Goal: Obtain resource: Download file/media

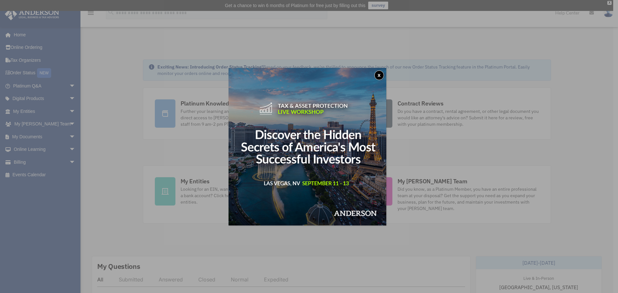
click at [297, 114] on img at bounding box center [307, 147] width 158 height 158
click at [382, 75] on button "x" at bounding box center [379, 75] width 10 height 10
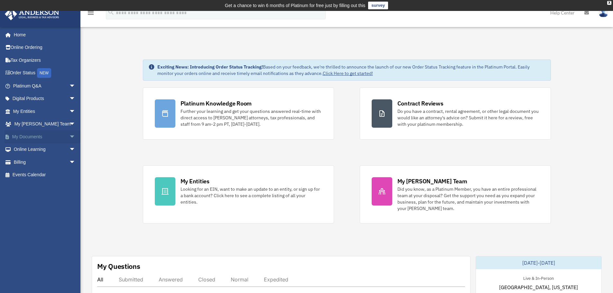
click at [41, 138] on link "My Documents arrow_drop_down" at bounding box center [45, 136] width 81 height 13
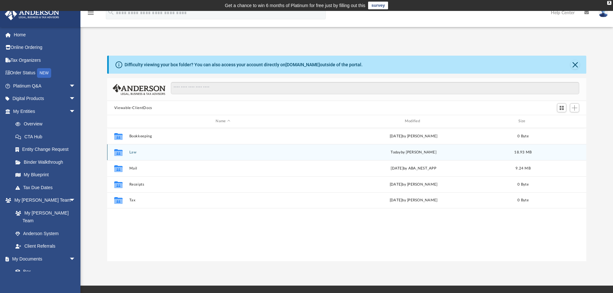
scroll to position [142, 474]
click at [147, 153] on button "Law" at bounding box center [223, 152] width 188 height 4
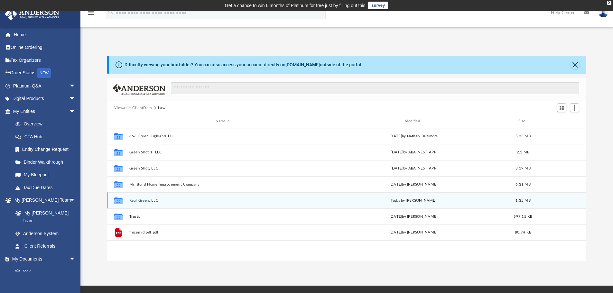
click at [171, 203] on div "Collaborated Folder Real Green, LLC today by Crayton Olivieri 1.35 MB" at bounding box center [346, 200] width 479 height 16
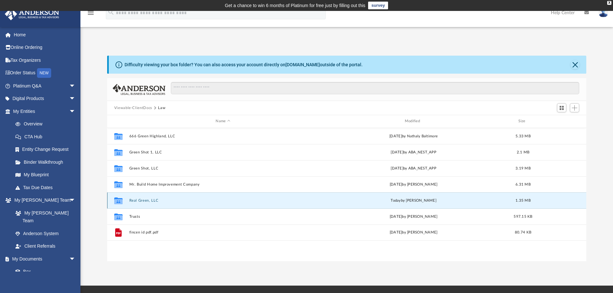
click at [121, 203] on icon "grid" at bounding box center [118, 201] width 8 height 5
click at [141, 201] on button "Real Green, LLC" at bounding box center [223, 200] width 188 height 4
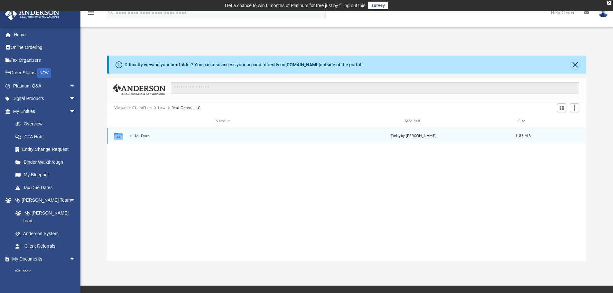
click at [134, 136] on button "Initial Docs" at bounding box center [223, 136] width 188 height 4
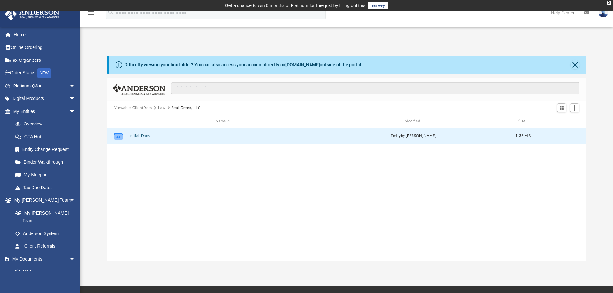
click at [134, 136] on button "Initial Docs" at bounding box center [223, 136] width 188 height 4
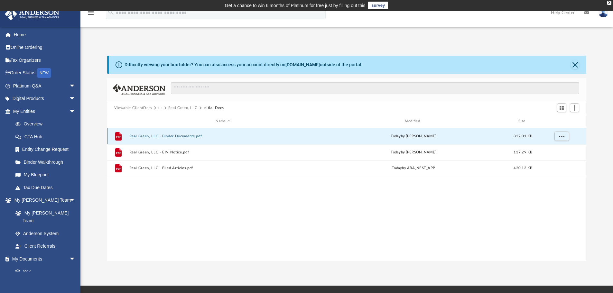
click at [135, 137] on button "Real Green, LLC - Binder Documents.pdf" at bounding box center [223, 136] width 188 height 4
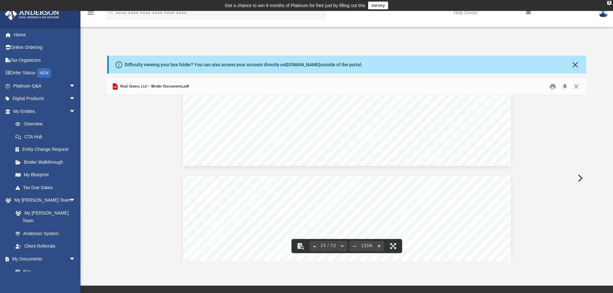
scroll to position [10806, 0]
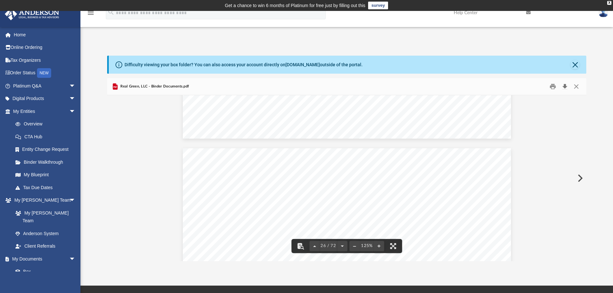
click at [564, 88] on button "Download" at bounding box center [565, 87] width 12 height 10
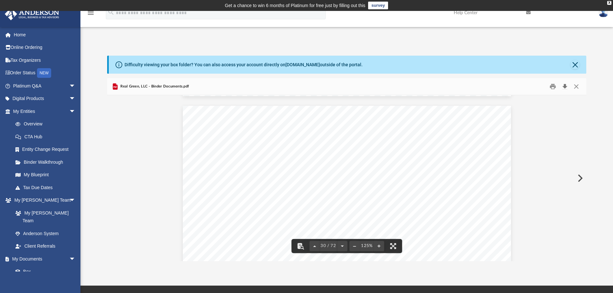
scroll to position [12543, 0]
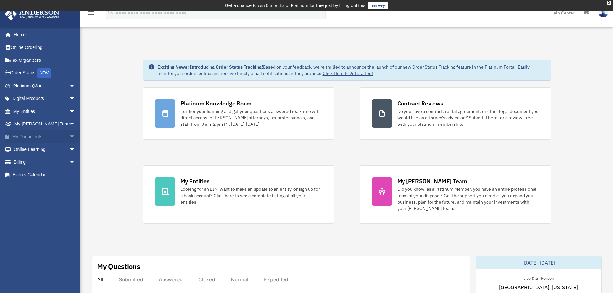
click at [37, 138] on link "My Documents arrow_drop_down" at bounding box center [45, 136] width 81 height 13
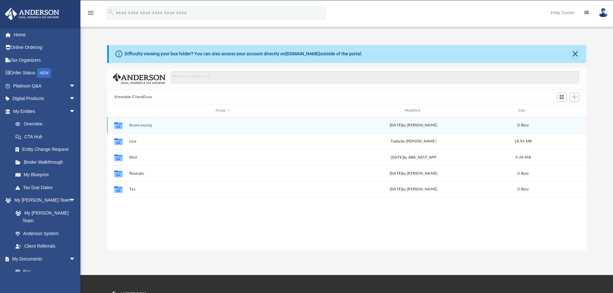
scroll to position [142, 474]
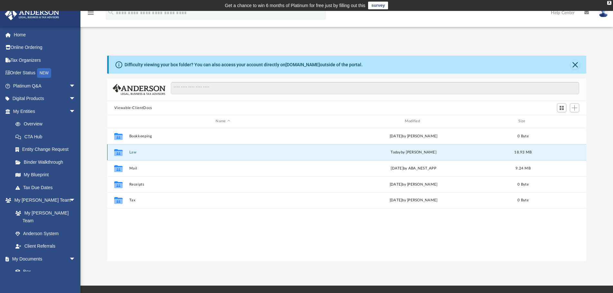
click at [136, 151] on button "Law" at bounding box center [223, 152] width 188 height 4
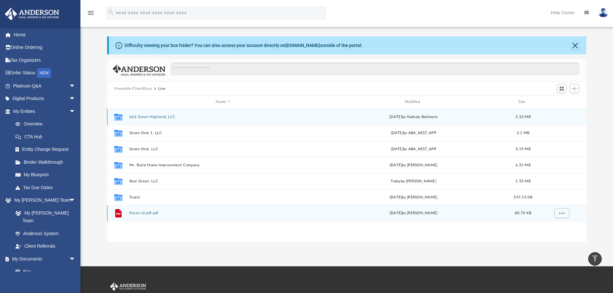
scroll to position [11, 0]
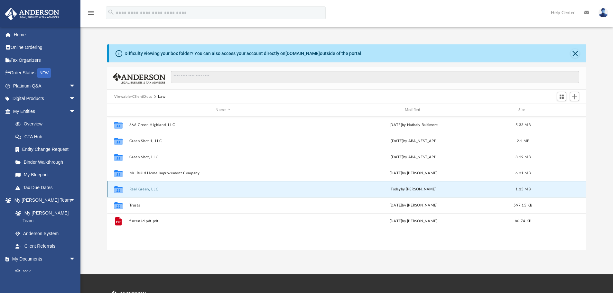
click at [145, 191] on button "Real Green, LLC" at bounding box center [223, 189] width 188 height 4
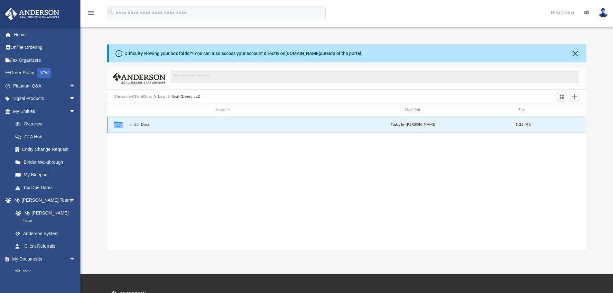
click at [139, 124] on button "Initial Docs" at bounding box center [223, 125] width 188 height 4
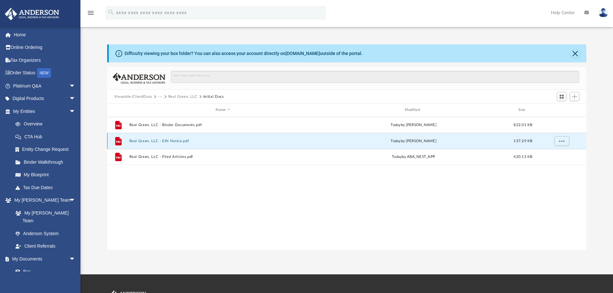
click at [174, 143] on button "Real Green, LLC - EIN Notice.pdf" at bounding box center [223, 141] width 188 height 4
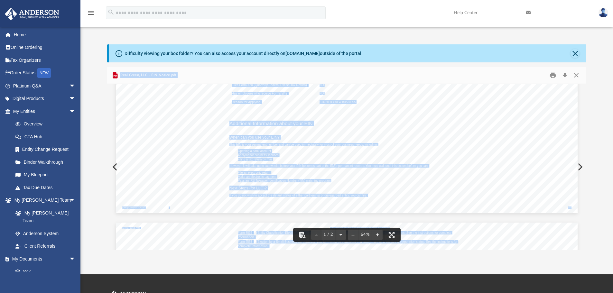
scroll to position [517, 0]
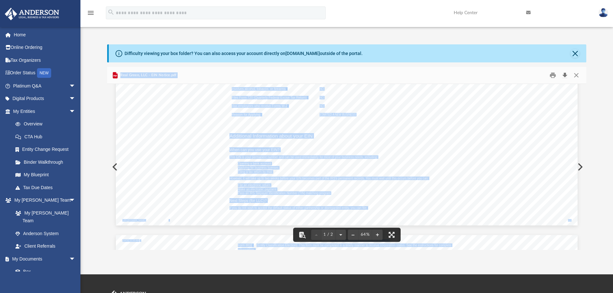
click at [568, 75] on button "Download" at bounding box center [565, 75] width 12 height 10
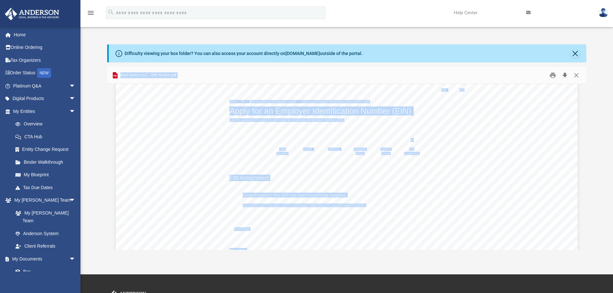
scroll to position [0, 0]
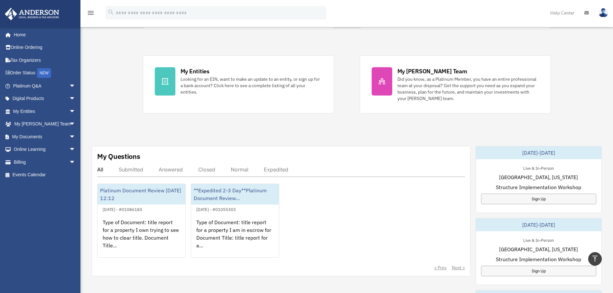
scroll to position [96, 0]
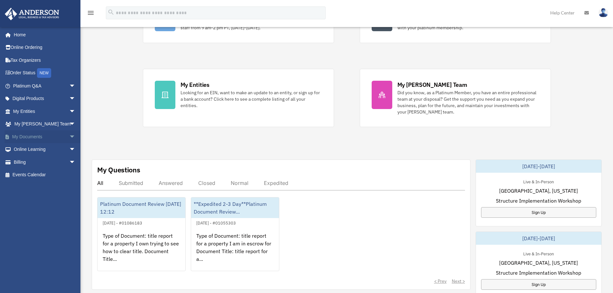
click at [29, 138] on link "My Documents arrow_drop_down" at bounding box center [45, 136] width 81 height 13
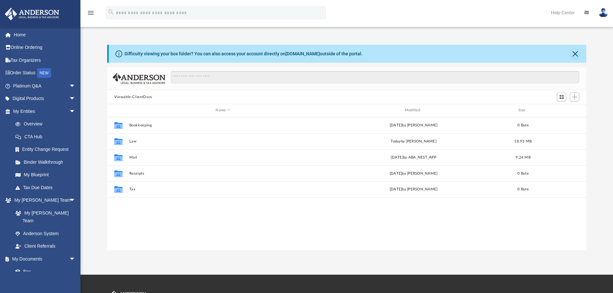
scroll to position [142, 474]
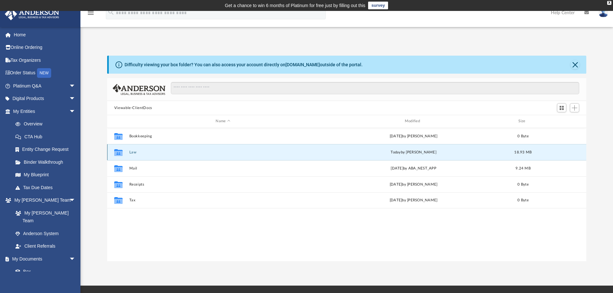
click at [135, 153] on button "Law" at bounding box center [223, 152] width 188 height 4
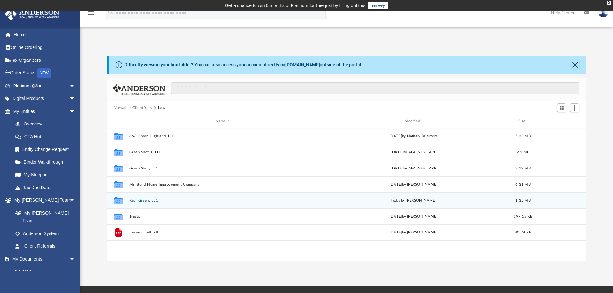
click at [131, 202] on button "Real Green, LLC" at bounding box center [223, 200] width 188 height 4
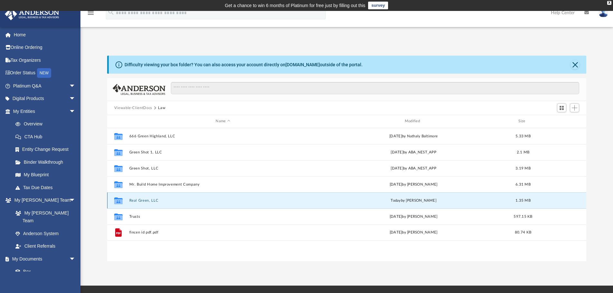
click at [131, 202] on button "Real Green, LLC" at bounding box center [223, 200] width 188 height 4
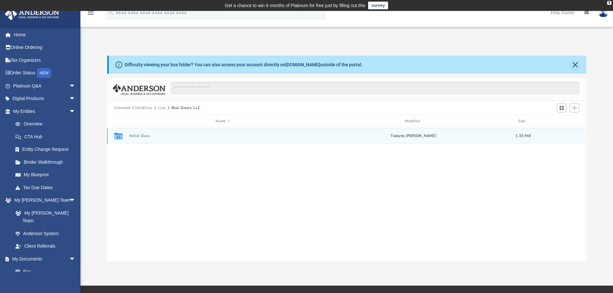
click at [129, 137] on div "Collaborated Folder Initial Docs today by Crayton Olivieri 1.35 MB" at bounding box center [346, 136] width 479 height 16
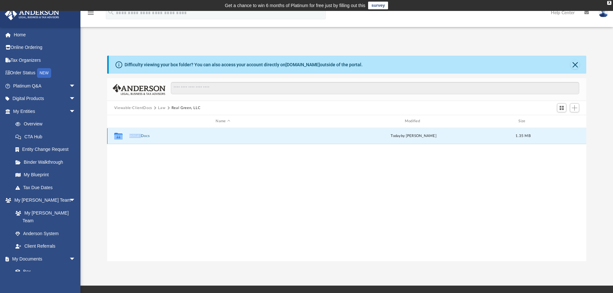
click at [129, 137] on div "Collaborated Folder Initial Docs today by Crayton Olivieri 1.35 MB" at bounding box center [346, 136] width 479 height 16
click at [120, 137] on icon "grid" at bounding box center [118, 136] width 8 height 5
click at [131, 137] on button "Initial Docs" at bounding box center [223, 136] width 188 height 4
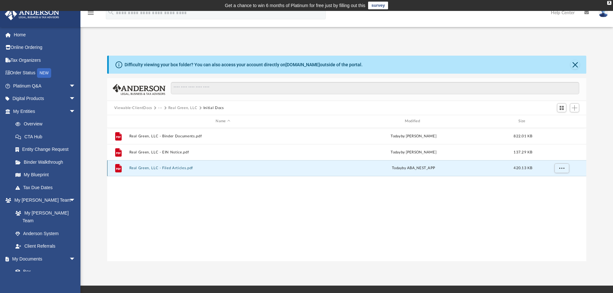
click at [150, 166] on button "Real Green, LLC - Filed Articles.pdf" at bounding box center [223, 168] width 188 height 4
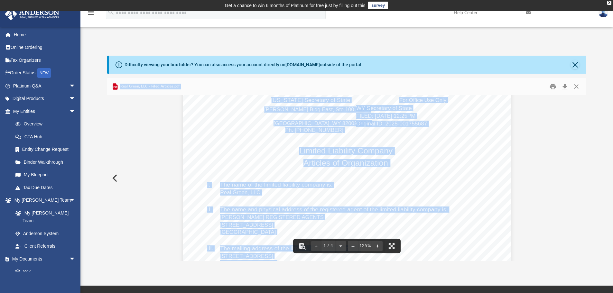
scroll to position [0, 0]
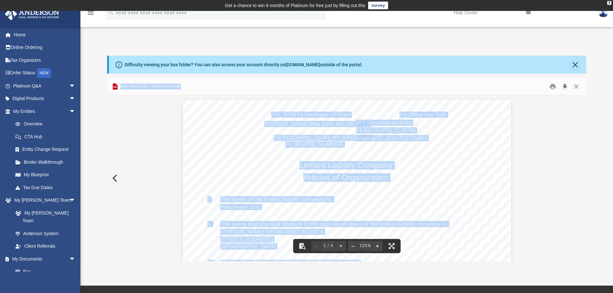
click at [565, 90] on button "Download" at bounding box center [565, 87] width 12 height 10
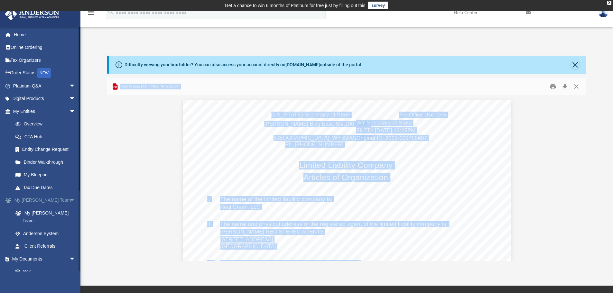
click at [45, 200] on link "My Anderson Team arrow_drop_down" at bounding box center [45, 200] width 81 height 13
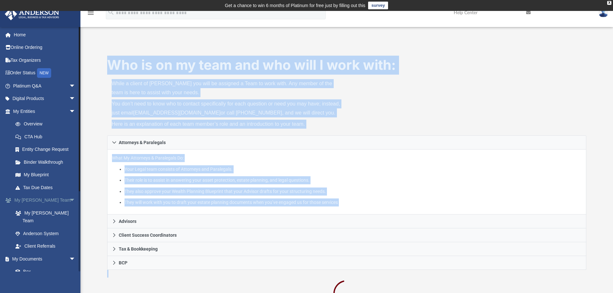
click at [43, 200] on link "My Anderson Team arrow_drop_down" at bounding box center [45, 200] width 81 height 13
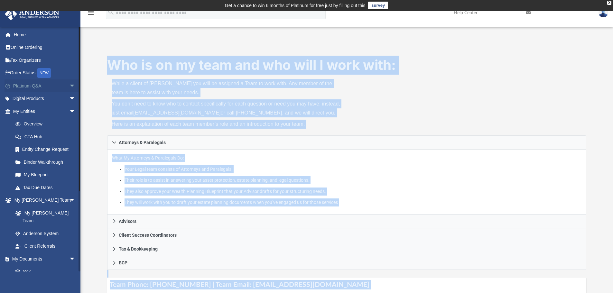
click at [69, 83] on span "arrow_drop_down" at bounding box center [75, 85] width 13 height 13
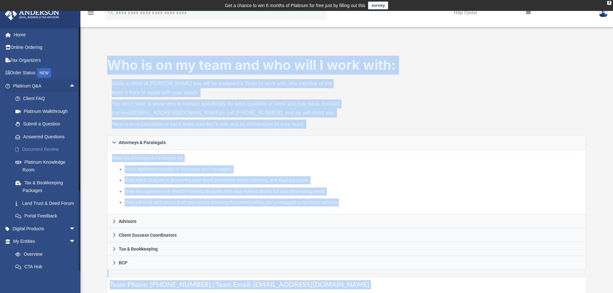
click at [35, 147] on link "Document Review" at bounding box center [47, 149] width 76 height 13
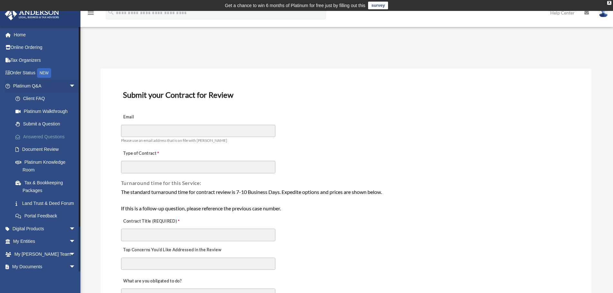
click at [44, 140] on link "Answered Questions" at bounding box center [47, 136] width 76 height 13
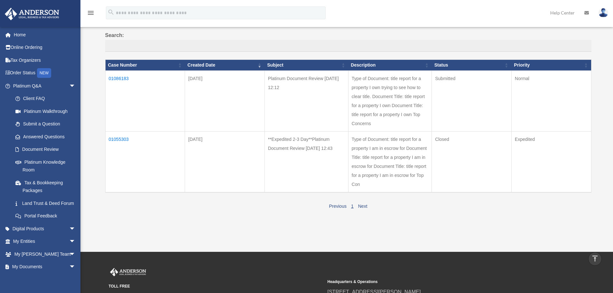
scroll to position [64, 0]
click at [362, 206] on link "Next" at bounding box center [362, 206] width 9 height 5
click at [361, 207] on link "Next" at bounding box center [362, 206] width 9 height 5
click at [334, 207] on link "Previous" at bounding box center [337, 206] width 17 height 5
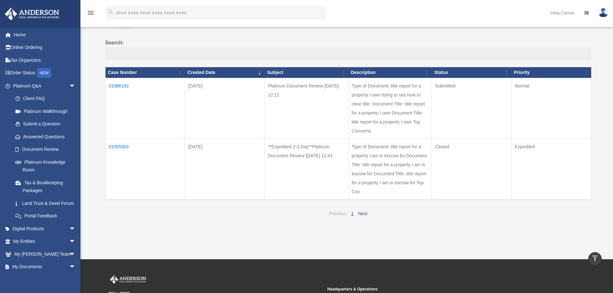
scroll to position [0, 0]
